Goal: Task Accomplishment & Management: Complete application form

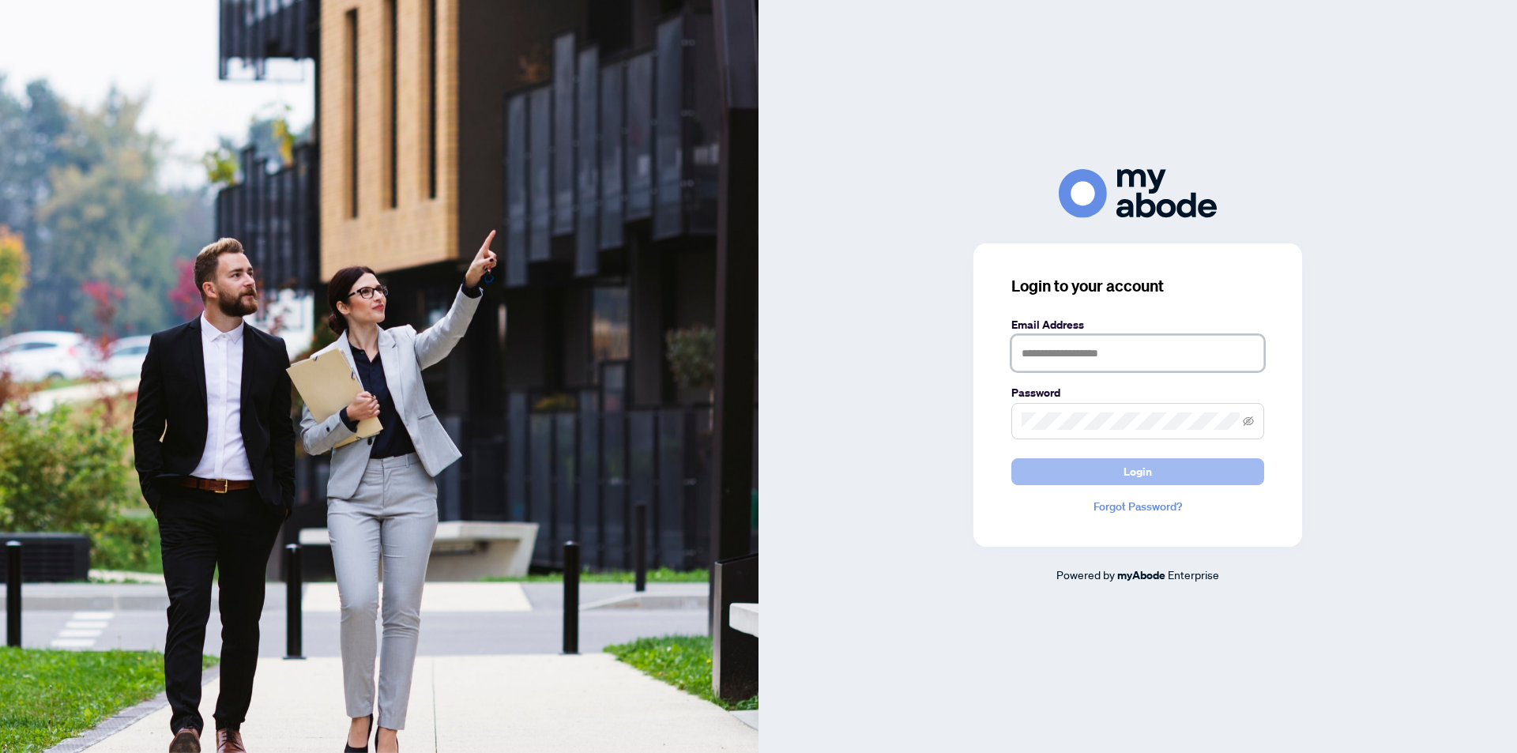
type input "**********"
click at [1146, 470] on span "Login" at bounding box center [1137, 471] width 28 height 25
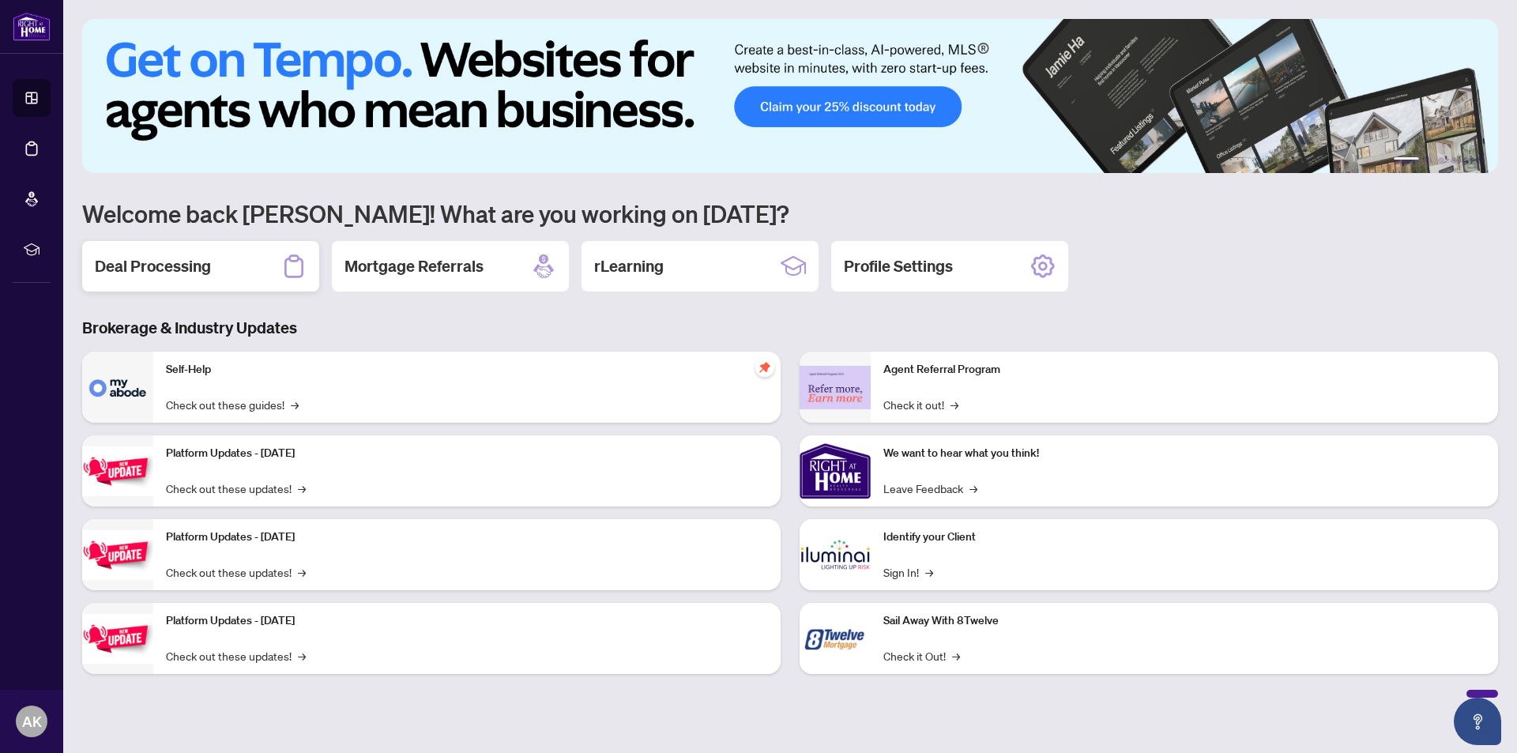
click at [146, 265] on h2 "Deal Processing" at bounding box center [153, 266] width 116 height 22
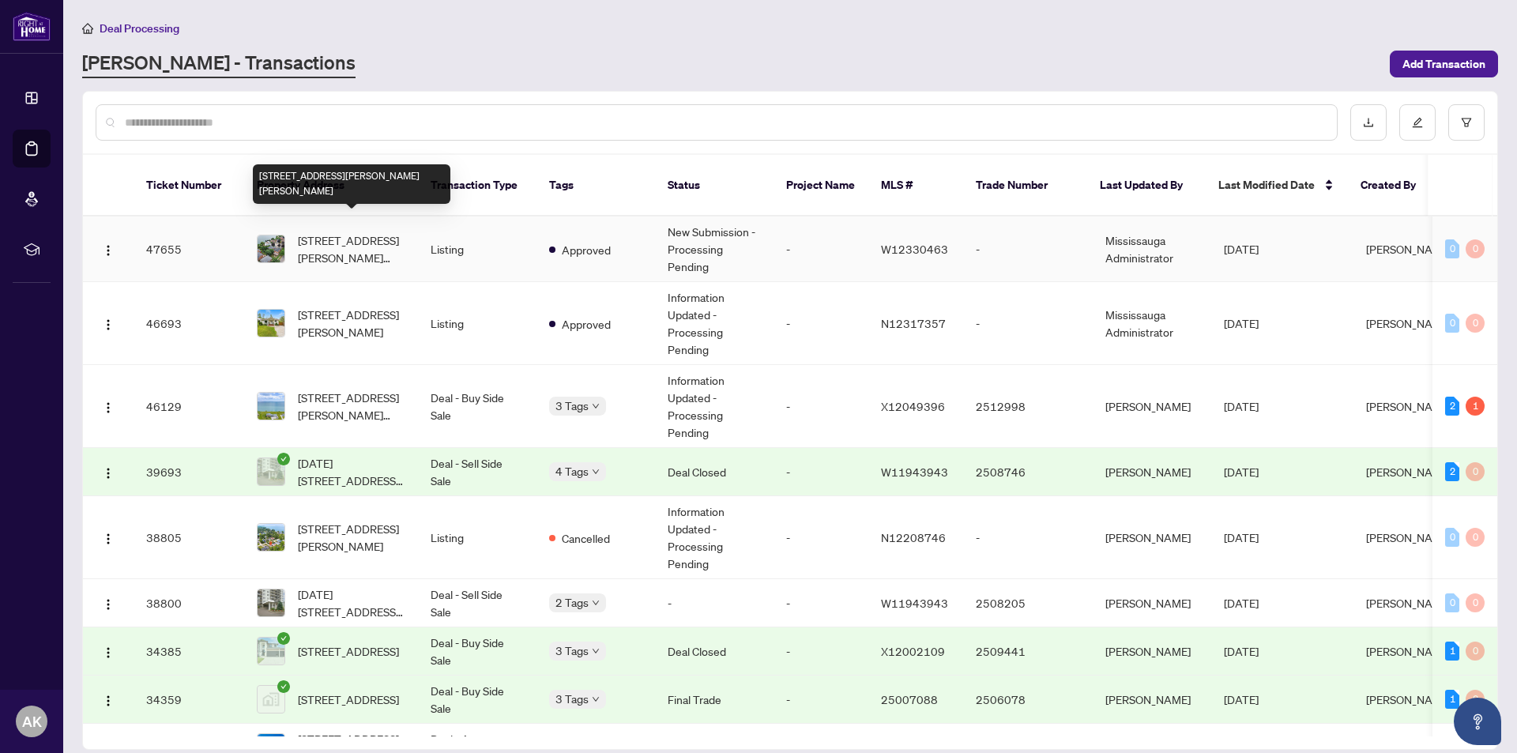
click at [359, 231] on span "[STREET_ADDRESS][PERSON_NAME][PERSON_NAME]" at bounding box center [351, 248] width 107 height 35
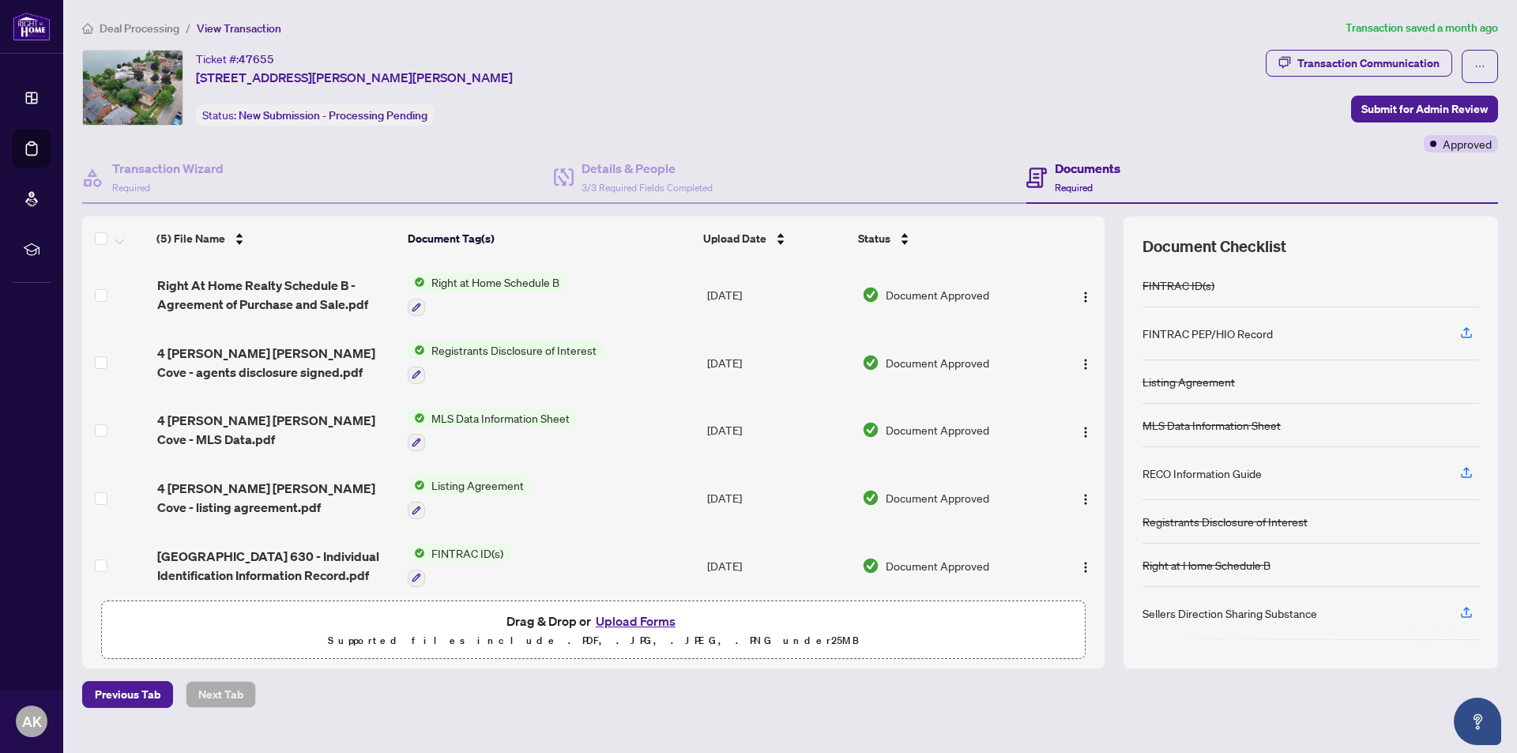
click at [636, 621] on button "Upload Forms" at bounding box center [635, 621] width 89 height 21
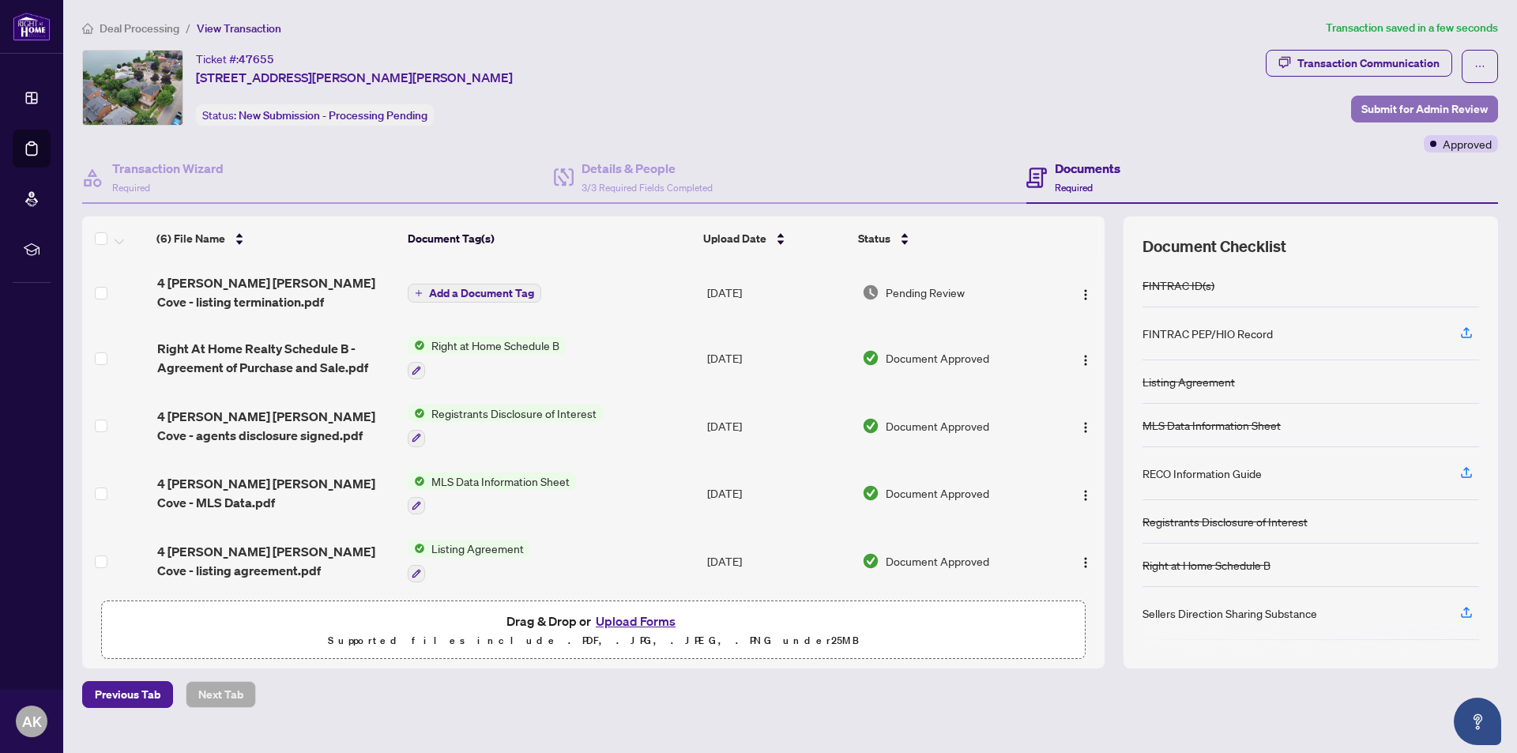
click at [1418, 107] on span "Submit for Admin Review" at bounding box center [1424, 108] width 126 height 25
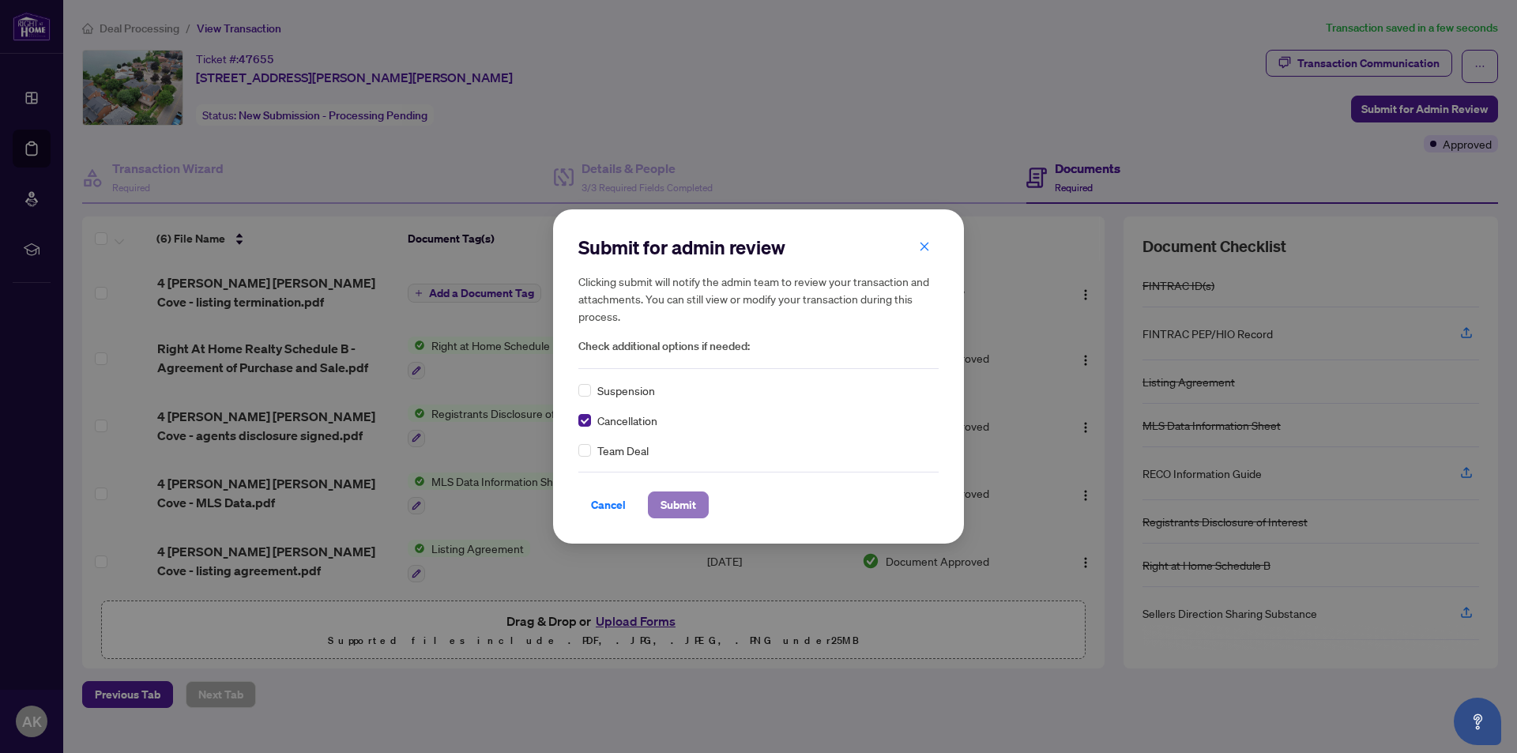
click at [686, 504] on span "Submit" at bounding box center [679, 504] width 36 height 25
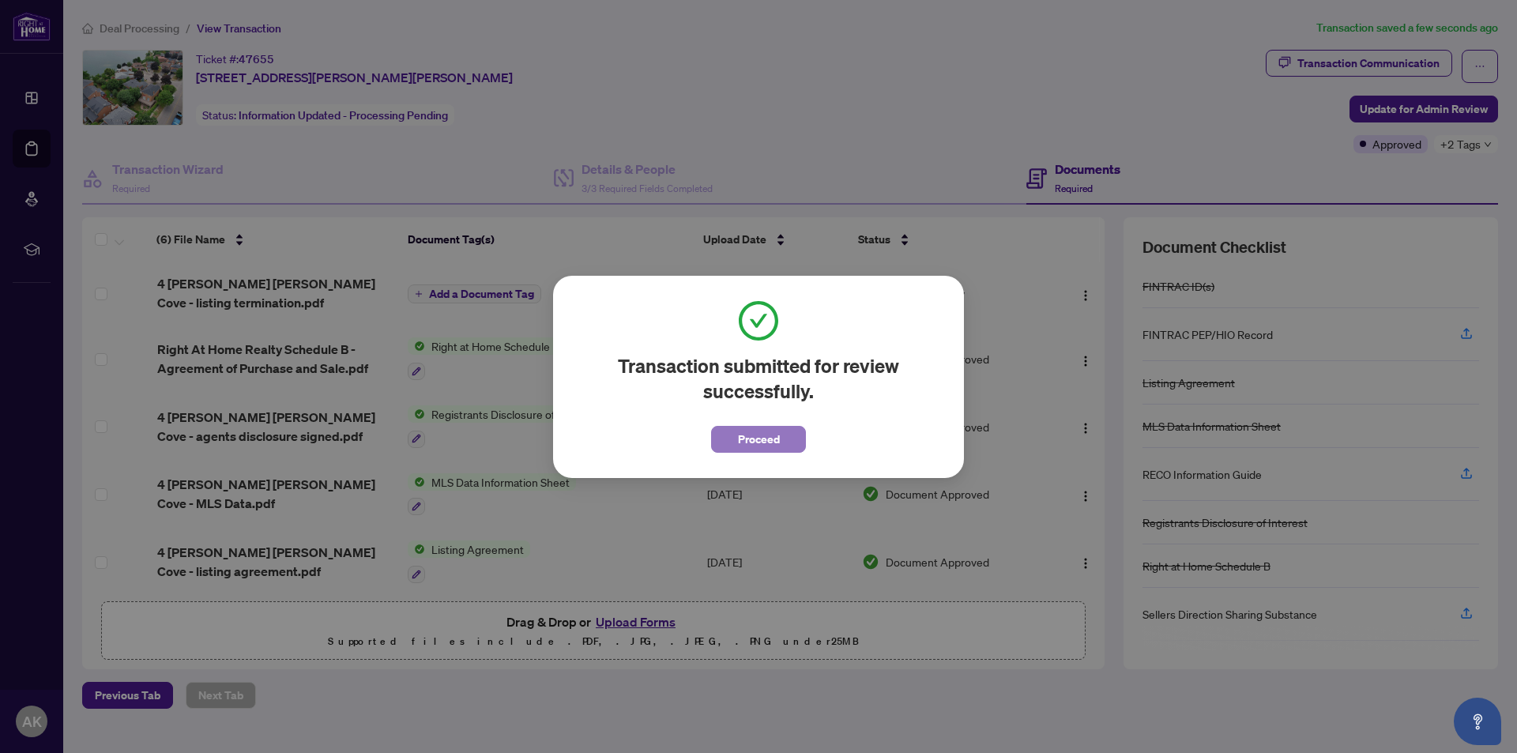
click at [748, 438] on span "Proceed" at bounding box center [759, 439] width 42 height 25
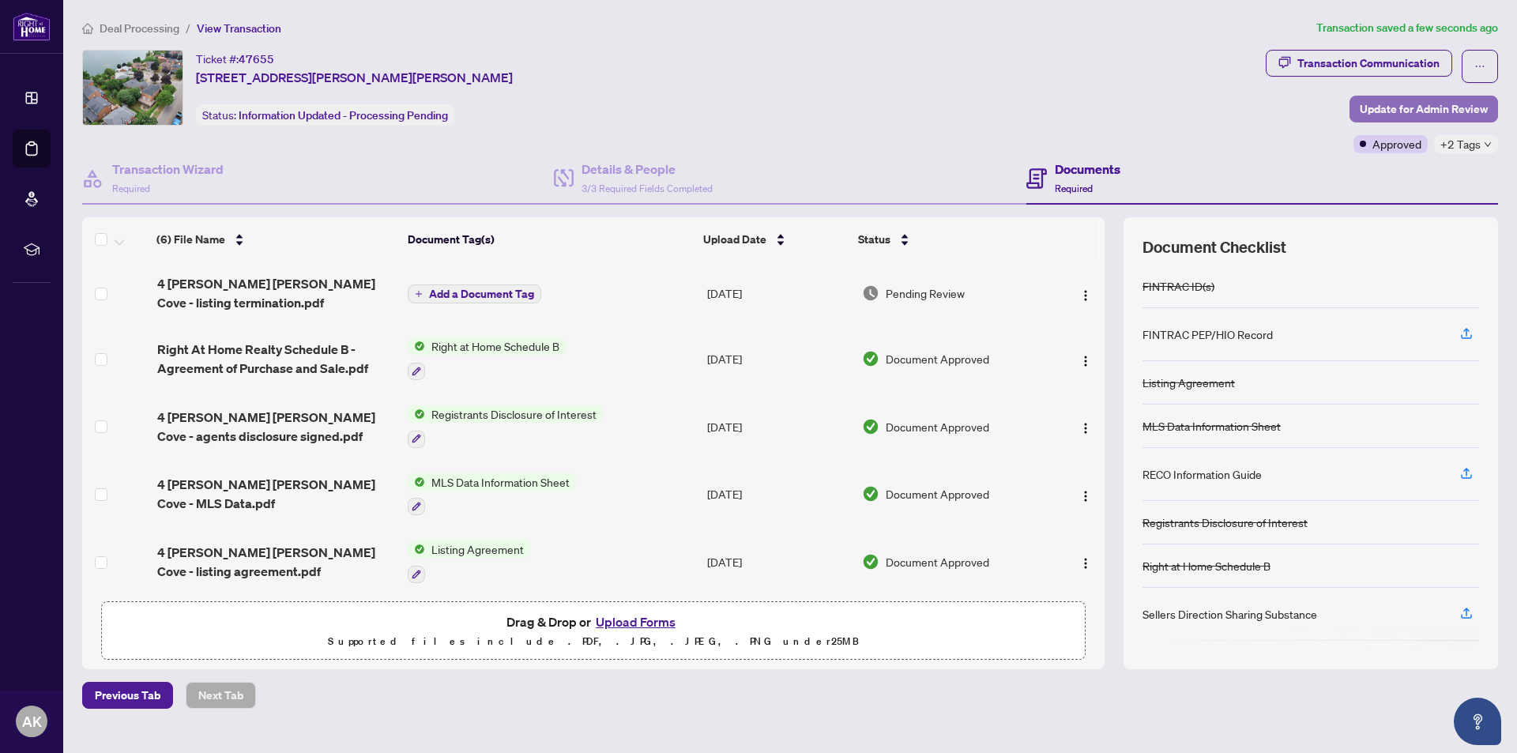
click at [1436, 108] on span "Update for Admin Review" at bounding box center [1424, 108] width 128 height 25
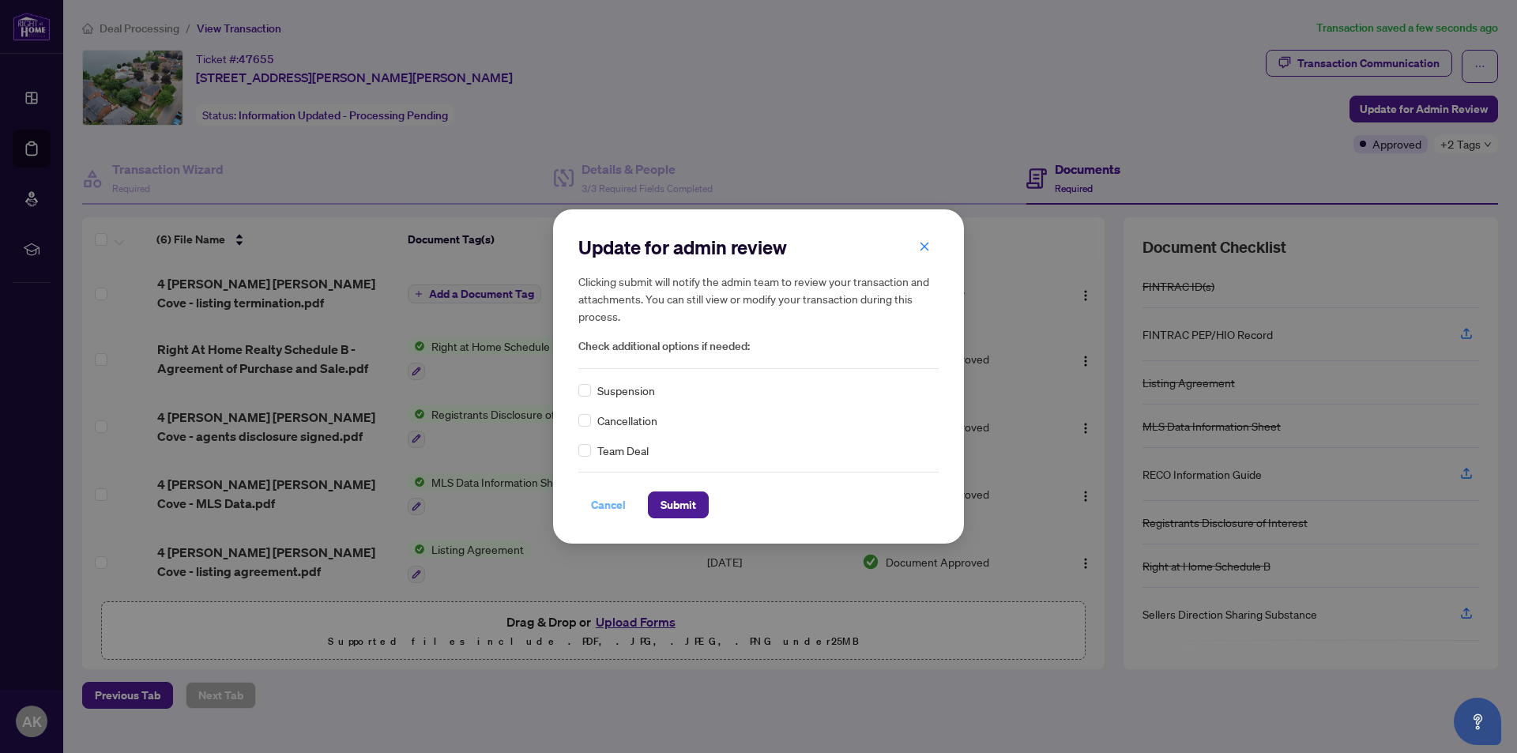
click at [612, 503] on span "Cancel" at bounding box center [608, 504] width 35 height 25
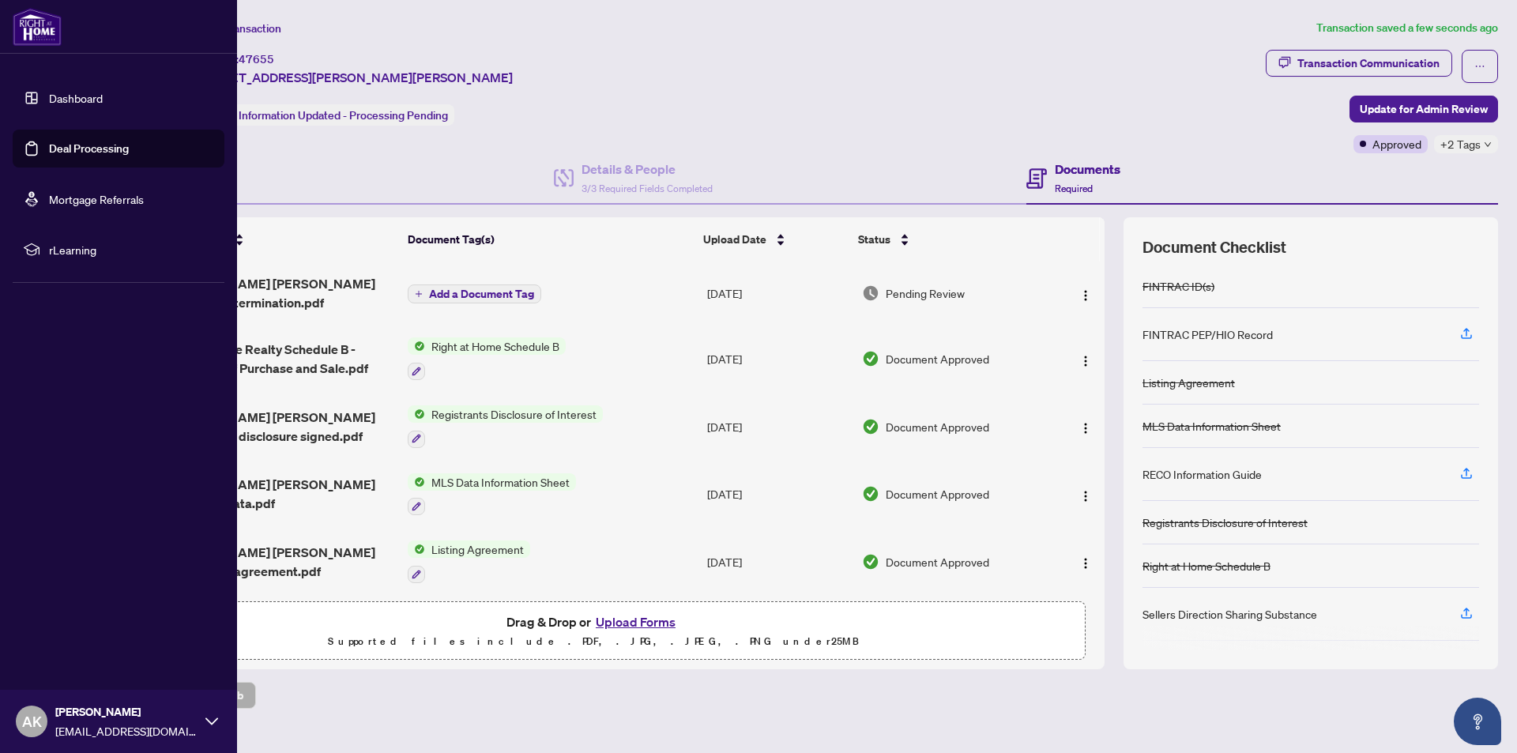
click at [209, 721] on icon at bounding box center [211, 721] width 13 height 13
click at [65, 627] on span "Logout" at bounding box center [64, 627] width 36 height 25
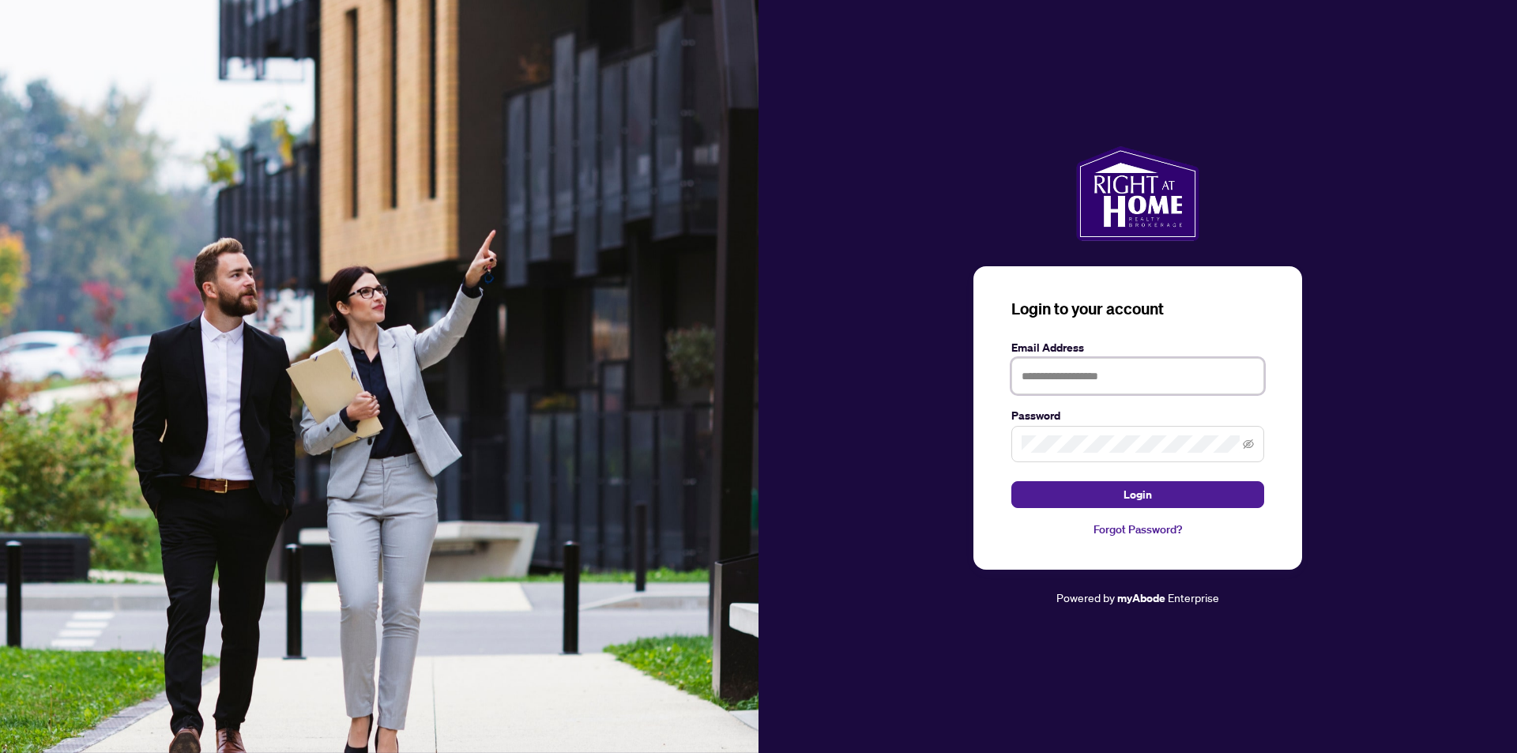
type input "**********"
